Goal: Task Accomplishment & Management: Use online tool/utility

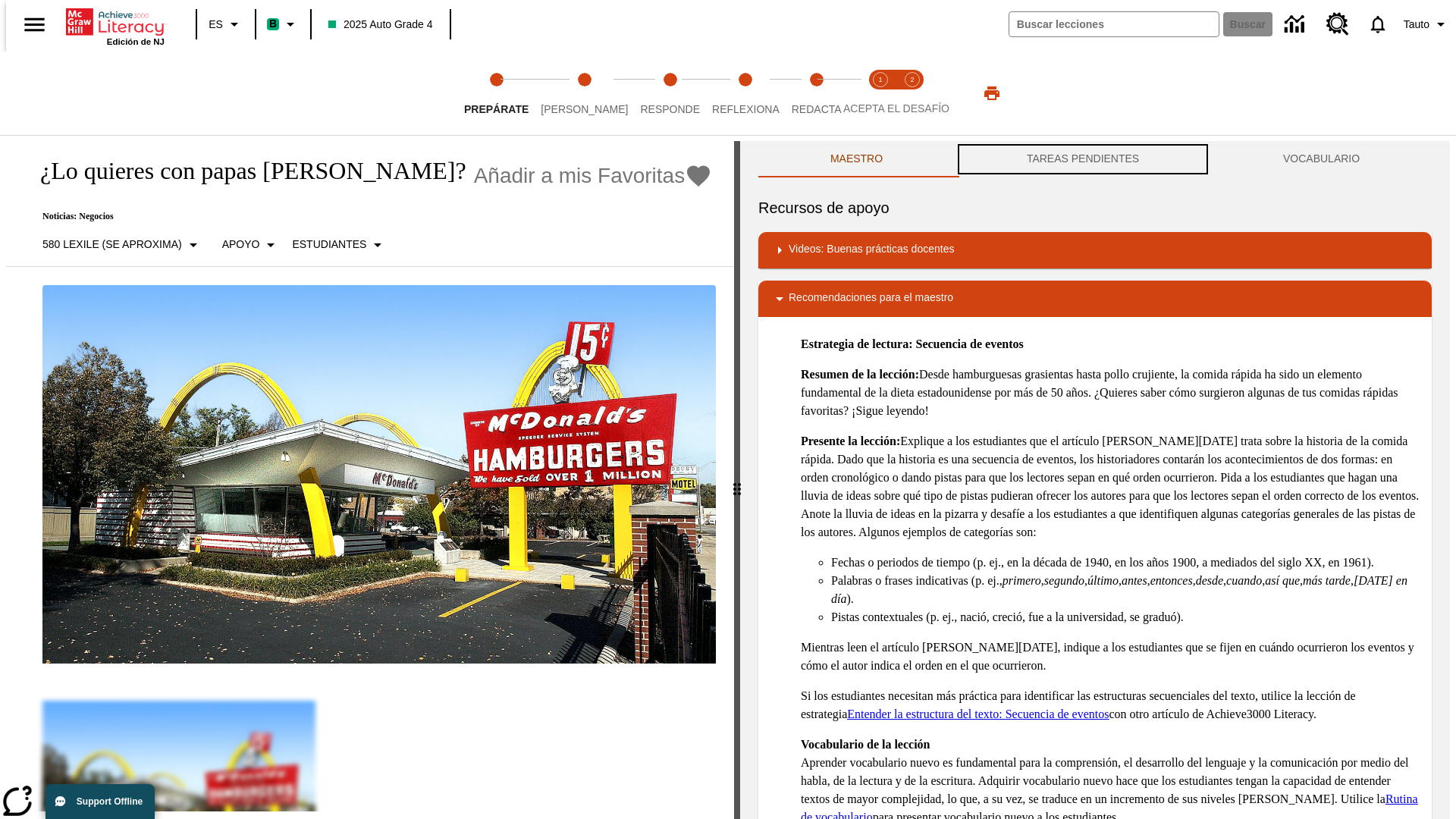
click at [1083, 159] on button "TAREAS PENDIENTES" at bounding box center [1083, 159] width 256 height 36
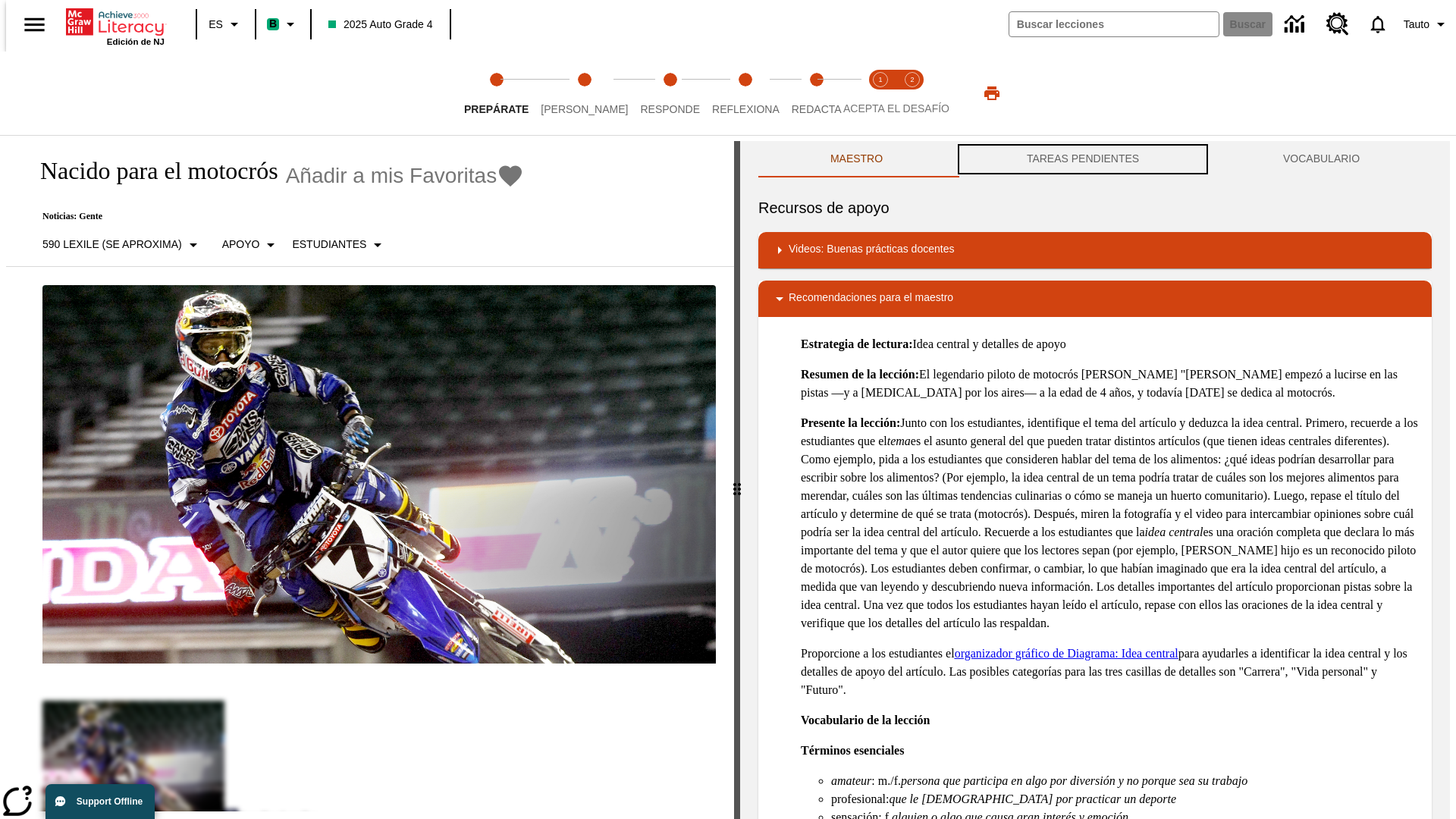
click at [1083, 159] on button "TAREAS PENDIENTES" at bounding box center [1083, 159] width 256 height 36
